Goal: Find specific page/section: Find specific page/section

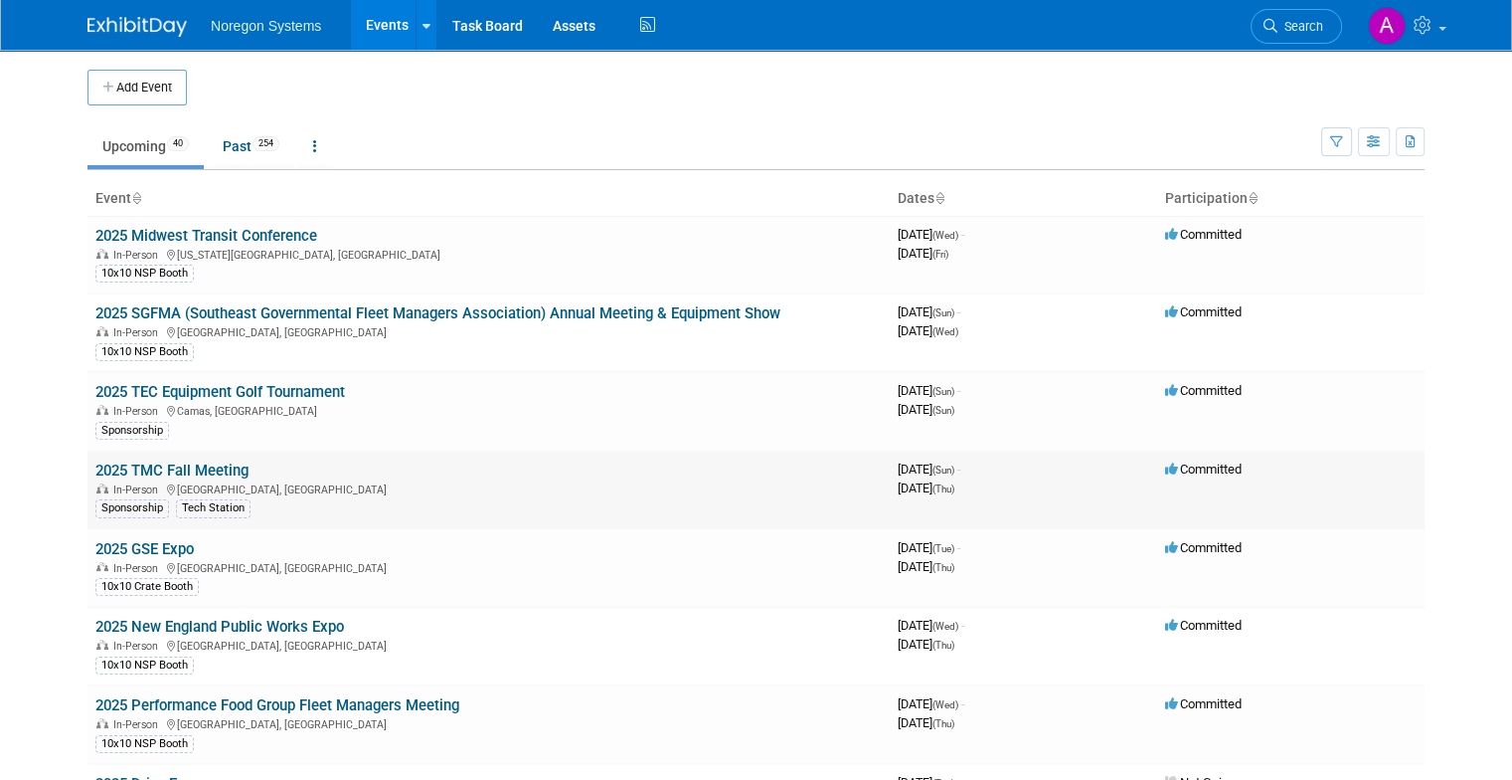
click at [203, 461] on link "2025 TMC Fall Meeting" at bounding box center [171, 470] width 153 height 18
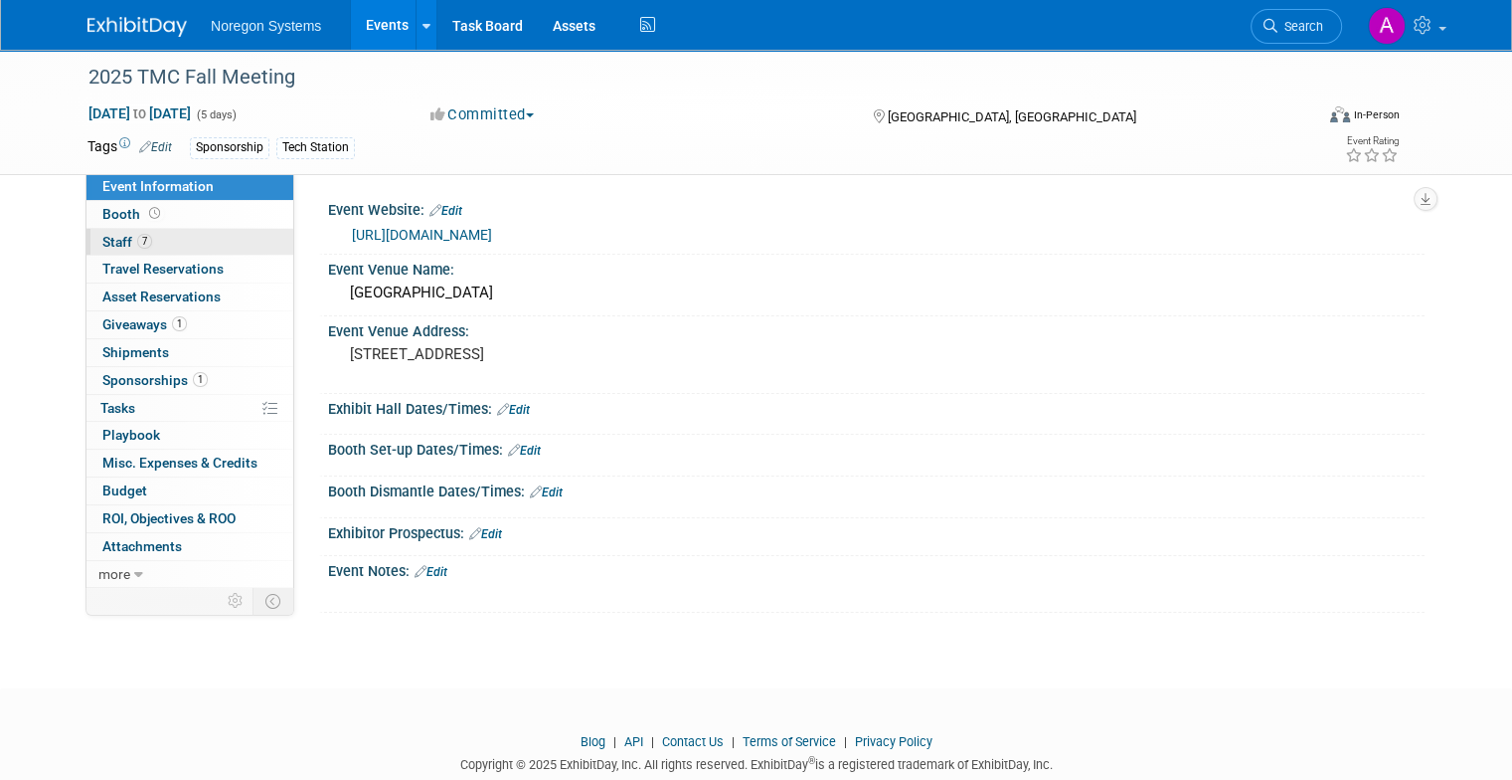
click at [137, 243] on span "7" at bounding box center [144, 241] width 15 height 15
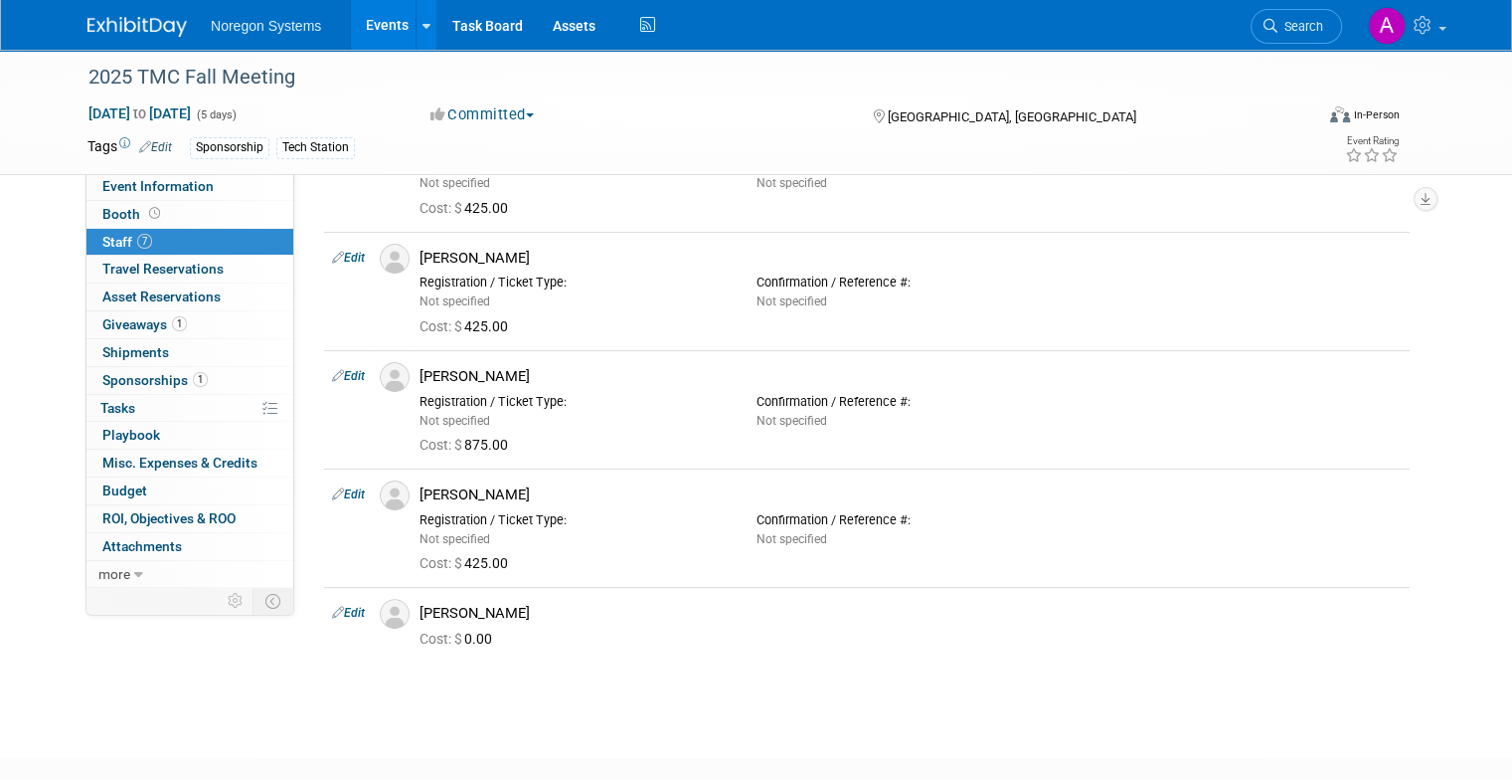
scroll to position [381, 0]
click at [351, 23] on link "Events" at bounding box center [387, 25] width 73 height 50
